Goal: Task Accomplishment & Management: Manage account settings

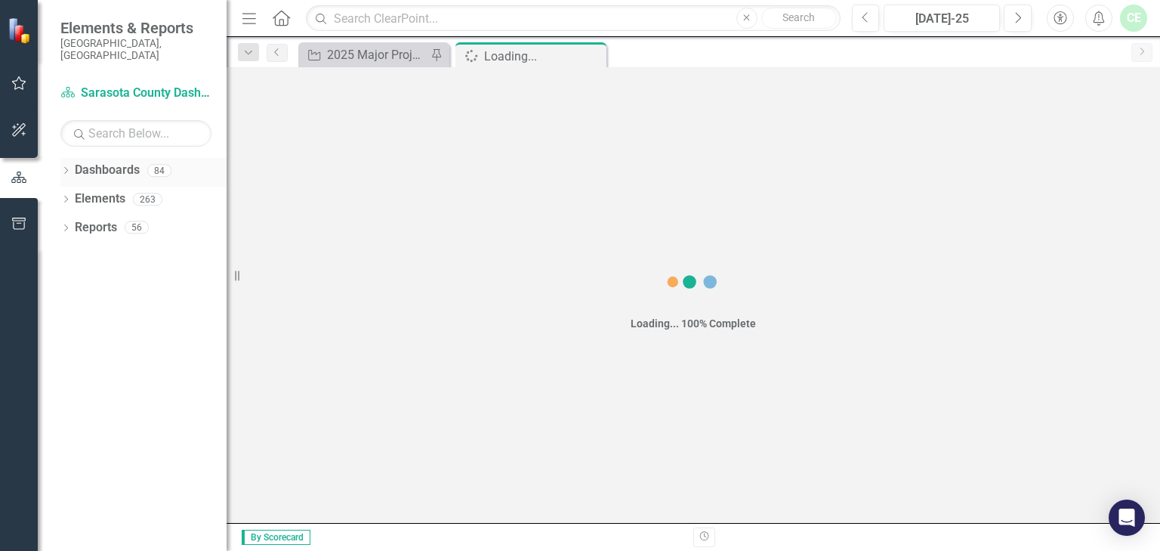
click at [63, 168] on icon "Dropdown" at bounding box center [65, 172] width 11 height 8
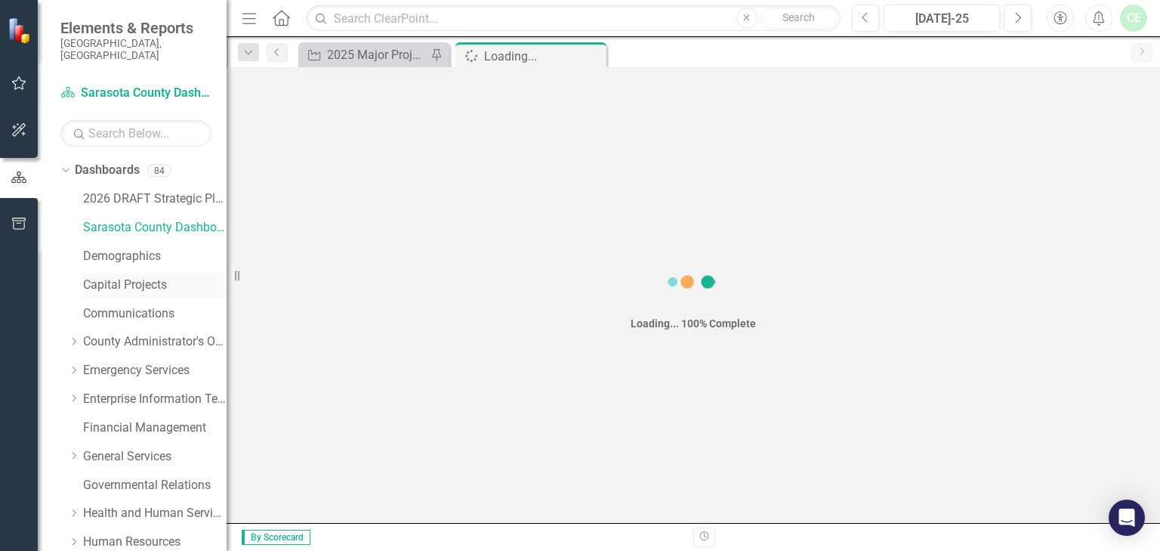
click at [117, 276] on link "Capital Projects" at bounding box center [155, 284] width 144 height 17
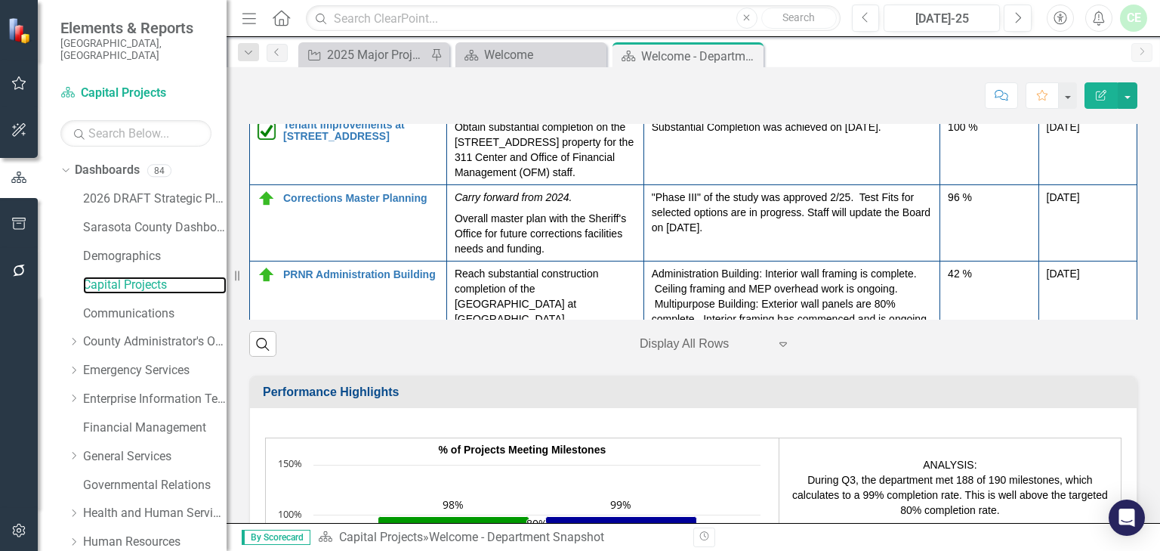
scroll to position [328, 0]
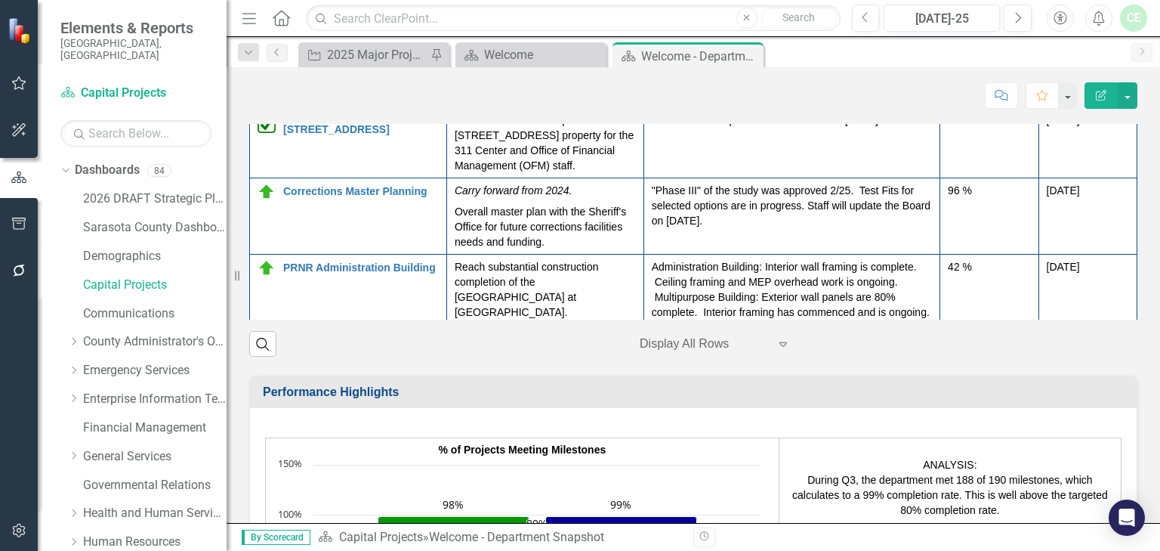
click at [268, 69] on img at bounding box center [267, 60] width 18 height 18
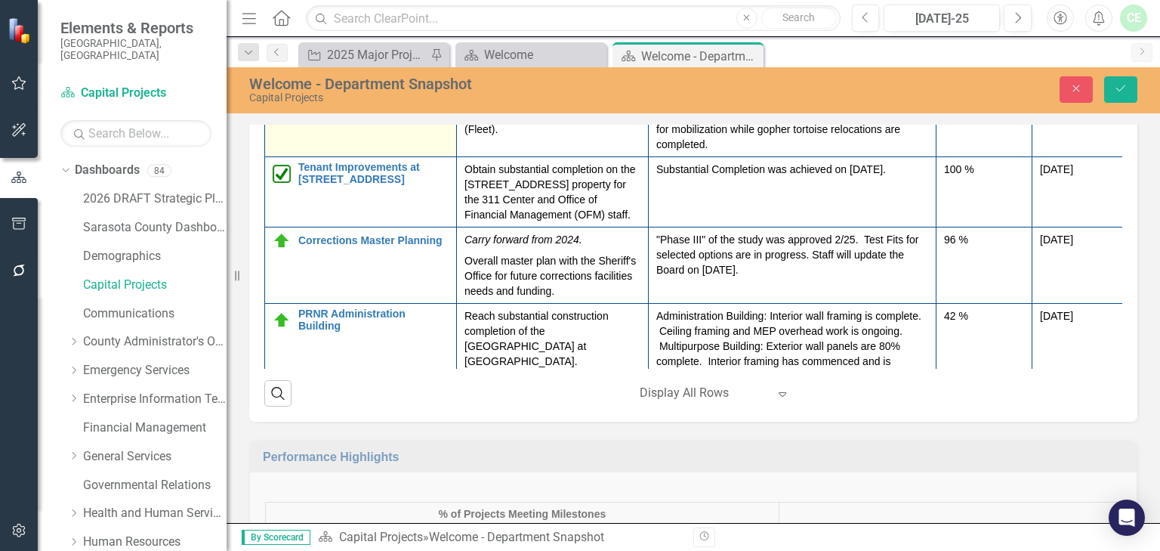
click at [300, 113] on icon "Expand" at bounding box center [305, 106] width 15 height 12
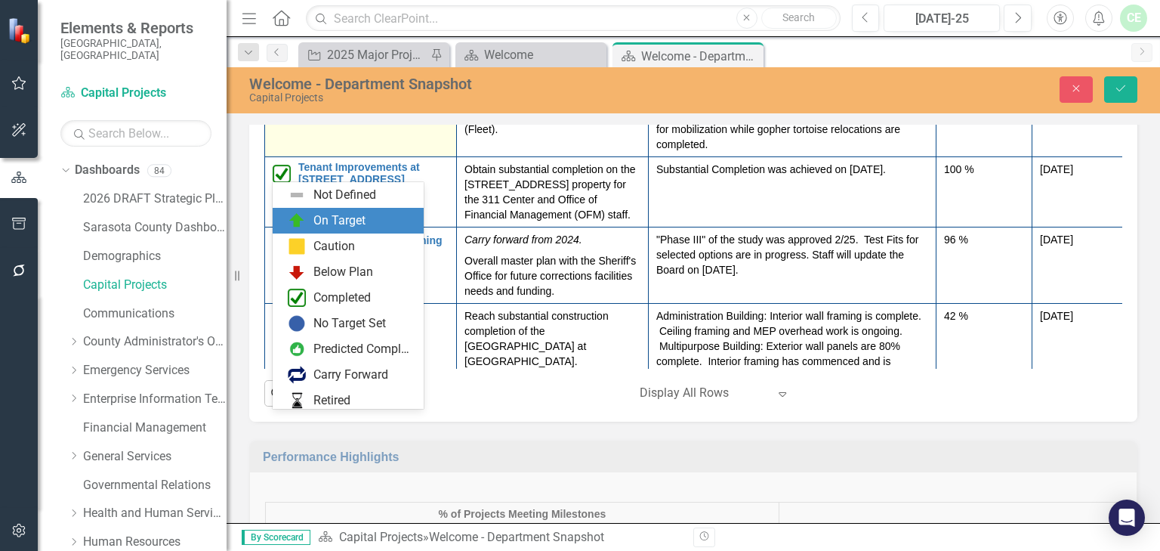
scroll to position [26, 0]
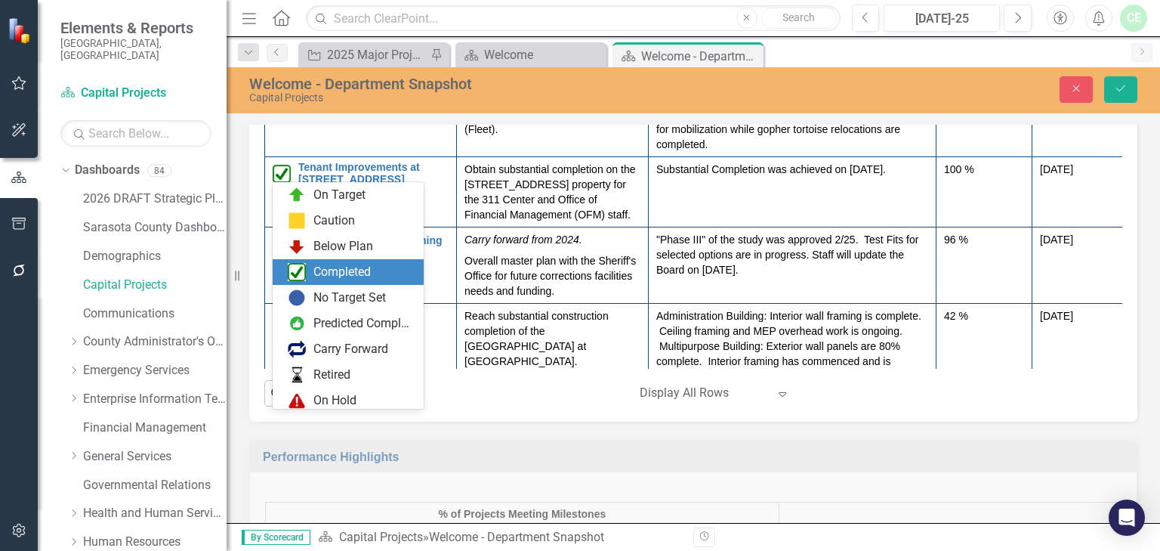
click at [313, 276] on div "Completed" at bounding box center [341, 272] width 57 height 17
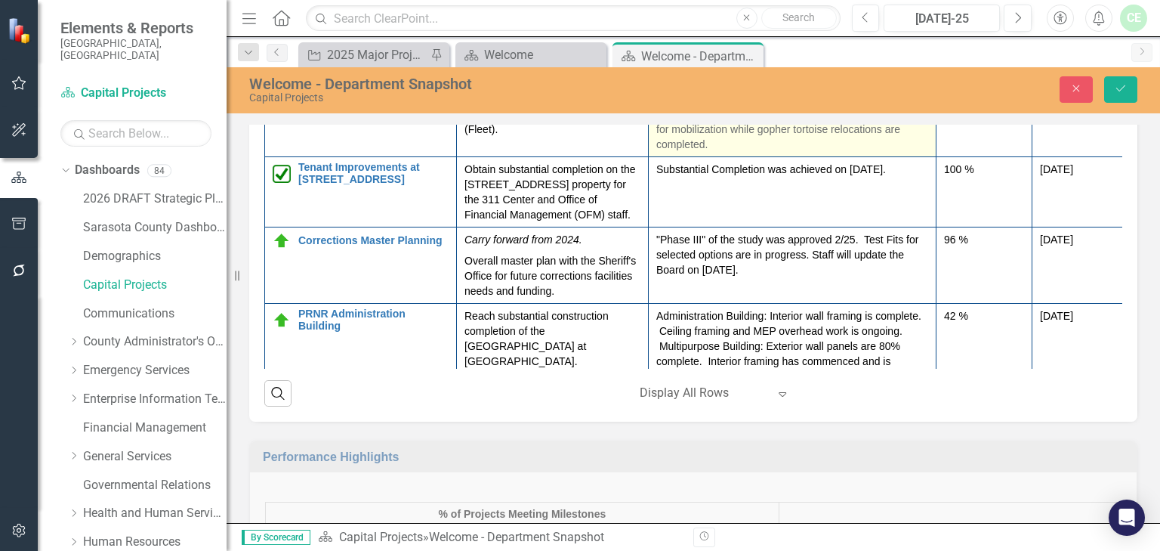
click at [708, 152] on p "Notice to Proceed for construction issued [DATE]. CM is issuing Trade Contracts…" at bounding box center [792, 121] width 272 height 60
click at [659, 152] on p "Notice to Proceed for construction issued [DATE]. CM is issuing Trade Contracts…" at bounding box center [792, 121] width 272 height 60
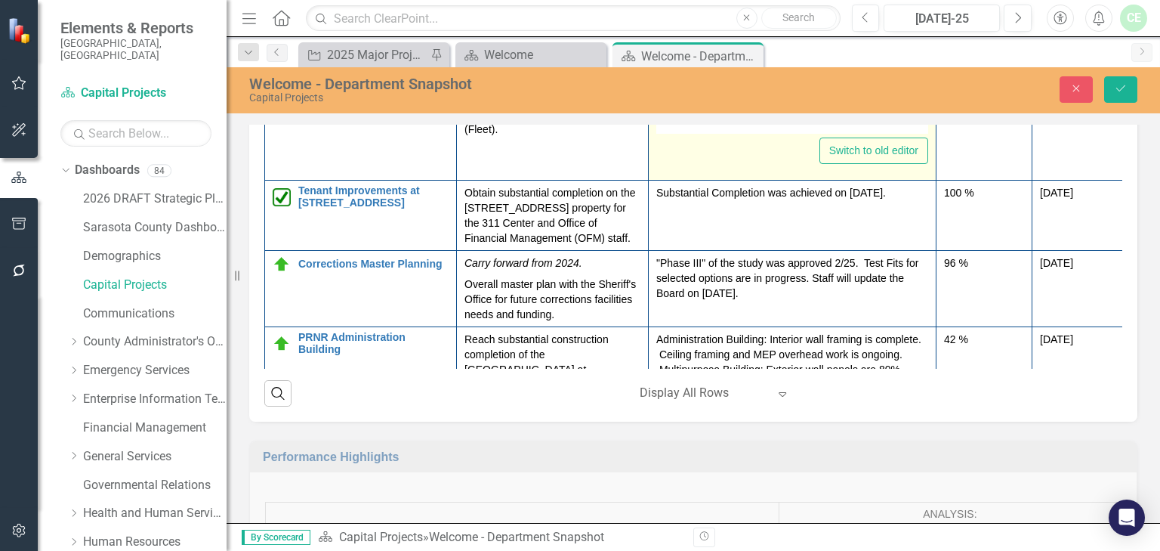
type textarea "<p>Notice to Proceed for construction issued [DATE]. &nbsp;CM is issuing Trade …"
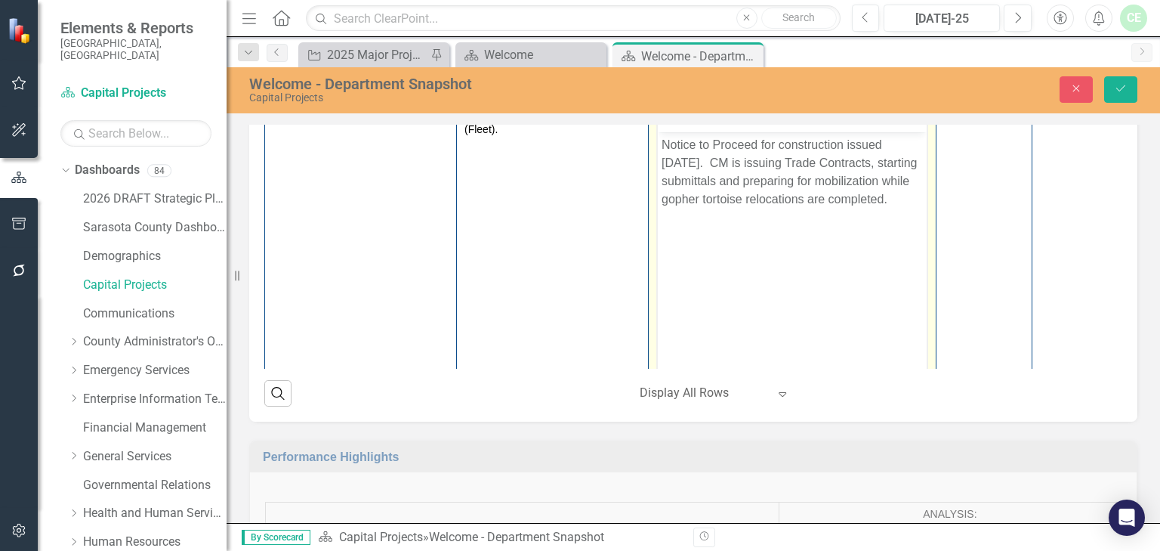
scroll to position [0, 0]
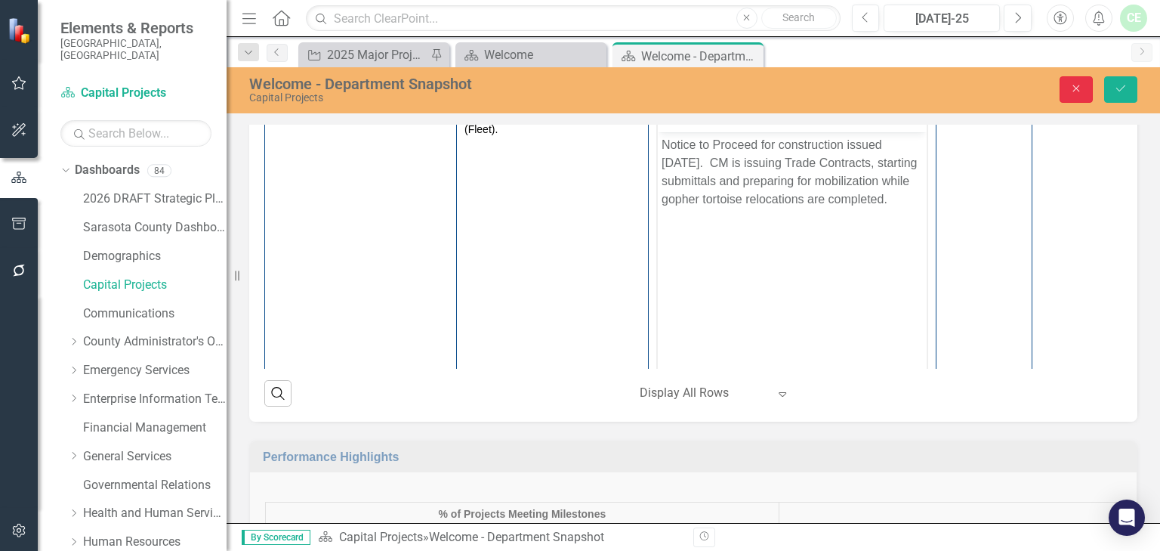
click at [1077, 88] on icon "button" at bounding box center [1076, 88] width 7 height 7
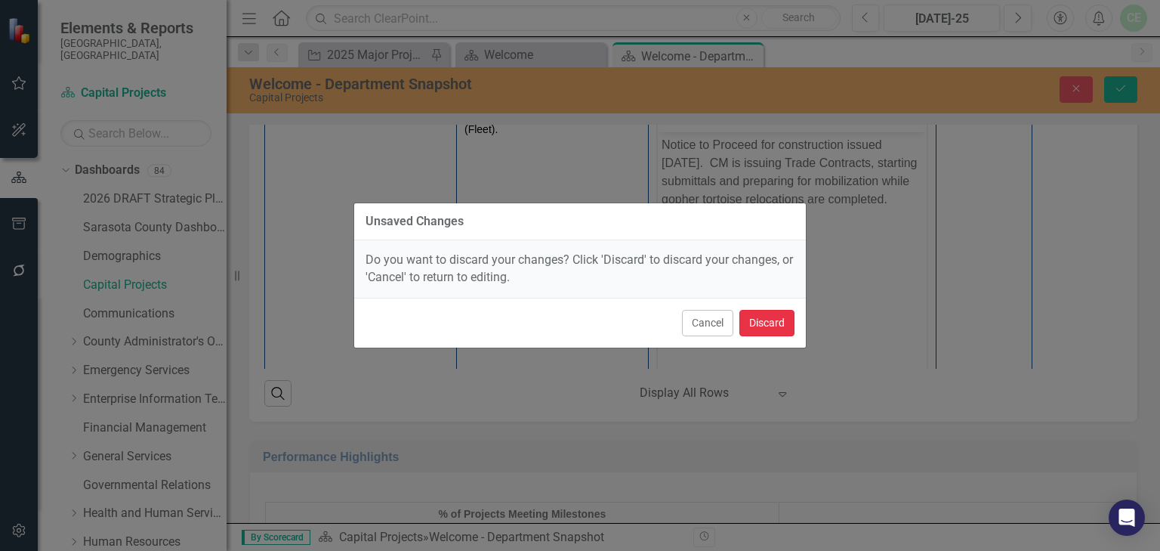
click at [746, 326] on button "Discard" at bounding box center [766, 323] width 55 height 26
